Goal: Transaction & Acquisition: Purchase product/service

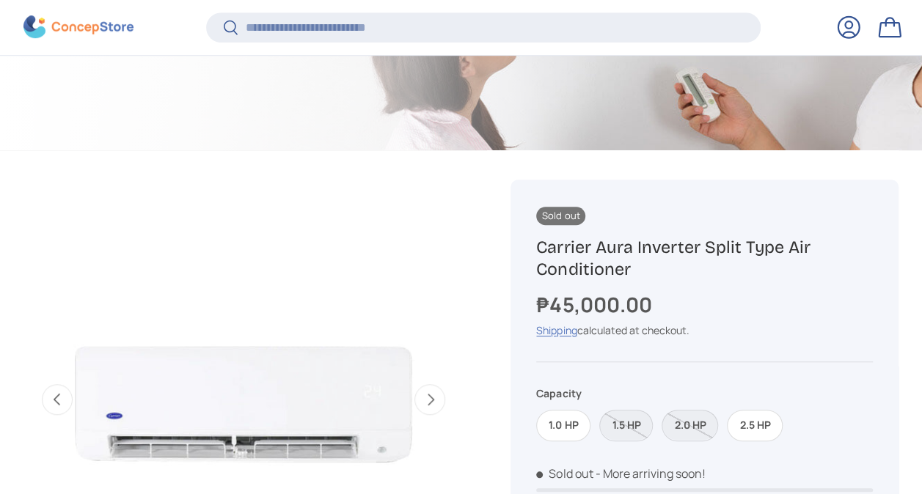
scroll to position [510, 0]
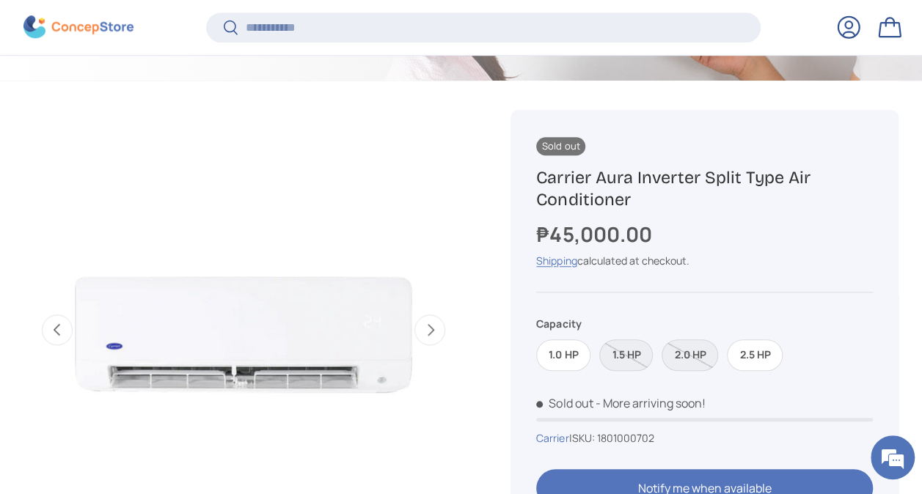
click at [554, 356] on label "1.0 HP" at bounding box center [563, 355] width 54 height 32
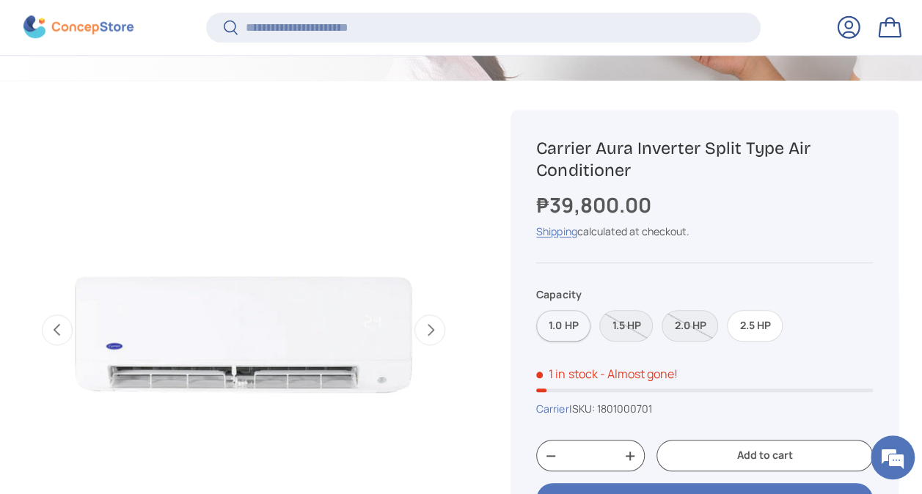
click at [559, 336] on label "1.0 HP" at bounding box center [563, 326] width 54 height 32
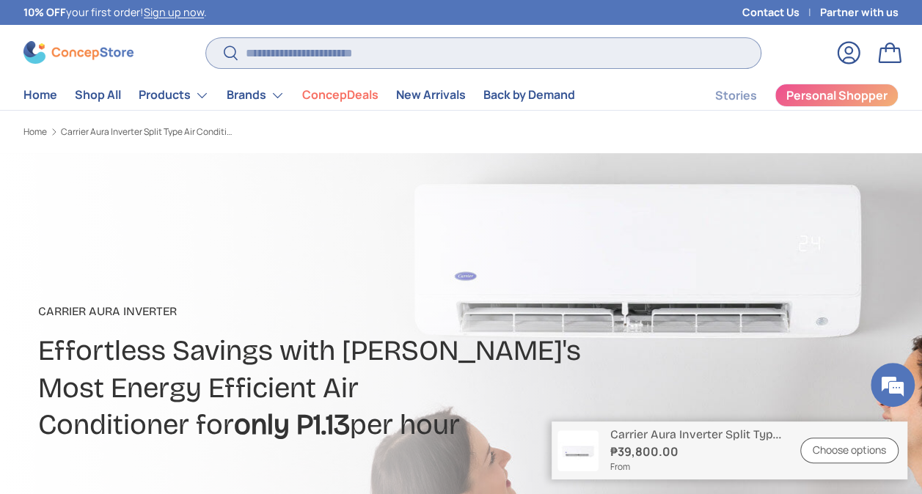
click at [305, 60] on input "Search" at bounding box center [483, 53] width 554 height 30
type input "****"
click at [206, 37] on button "Search" at bounding box center [222, 54] width 33 height 34
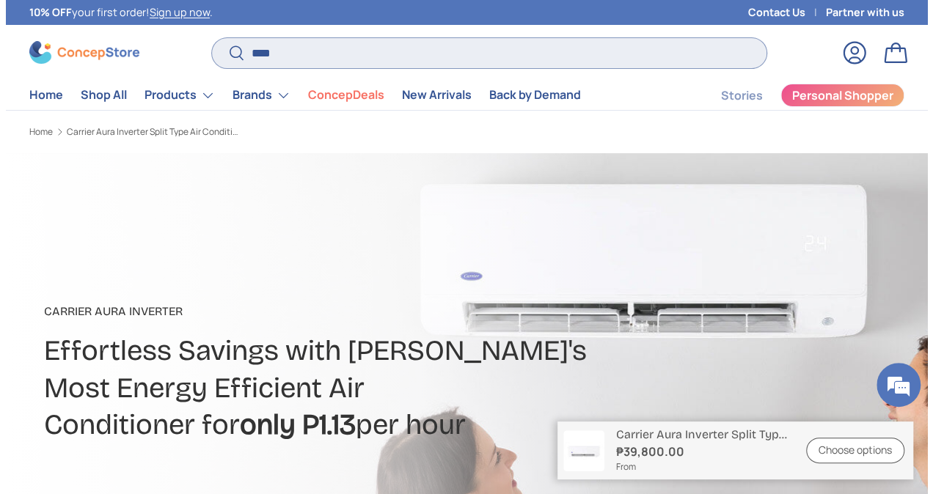
scroll to position [0, 453]
